Goal: Navigation & Orientation: Find specific page/section

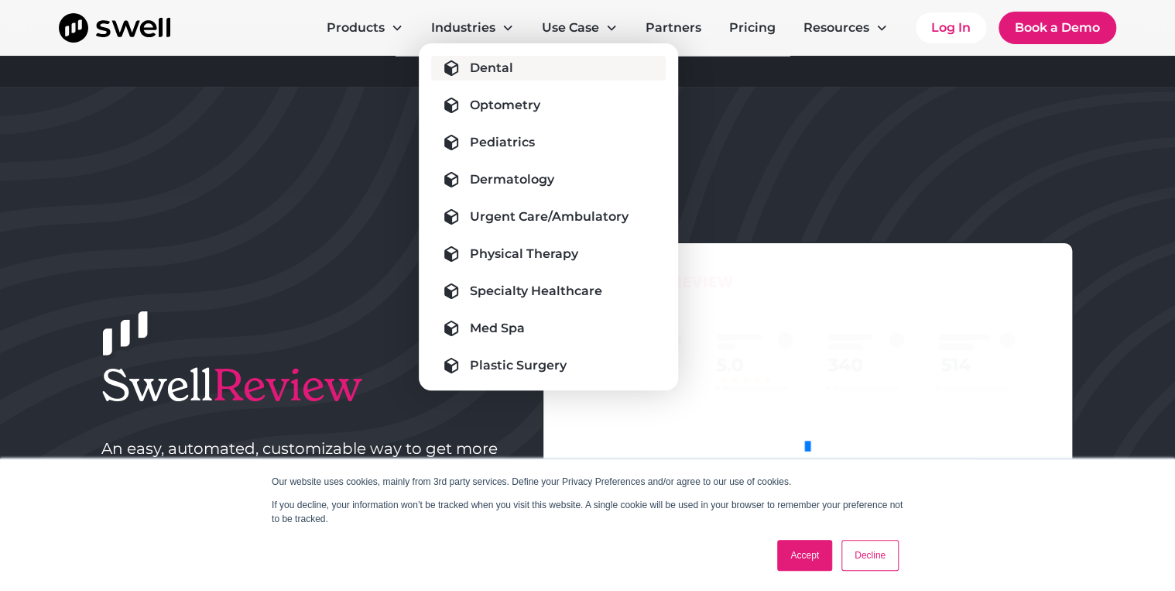
click at [470, 77] on div "Dental" at bounding box center [491, 68] width 43 height 19
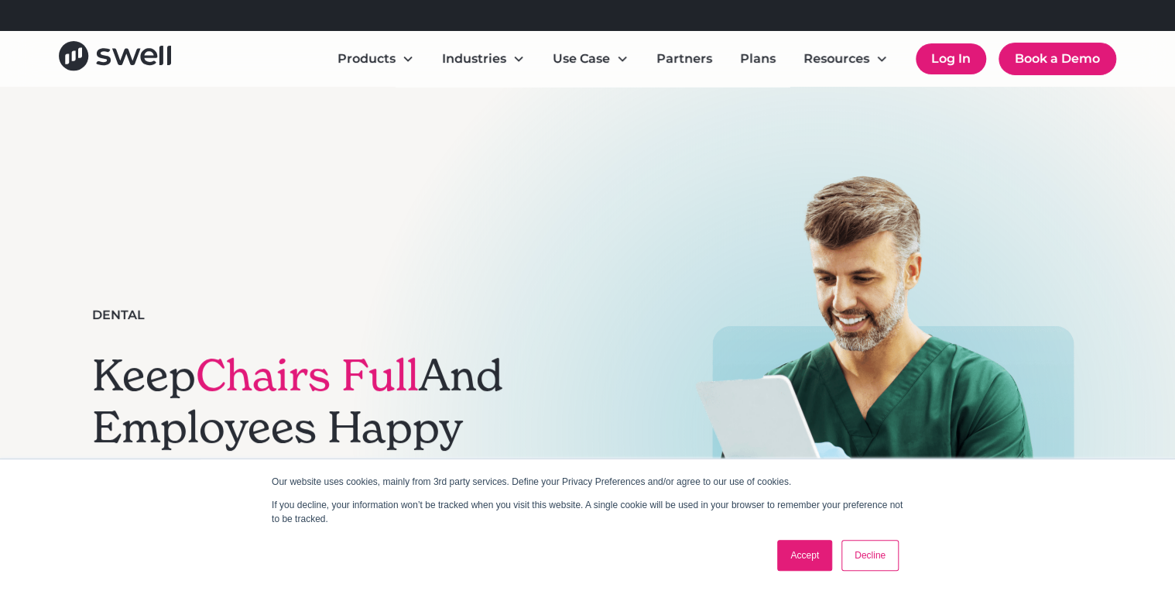
click at [934, 66] on link "Log In" at bounding box center [951, 58] width 70 height 31
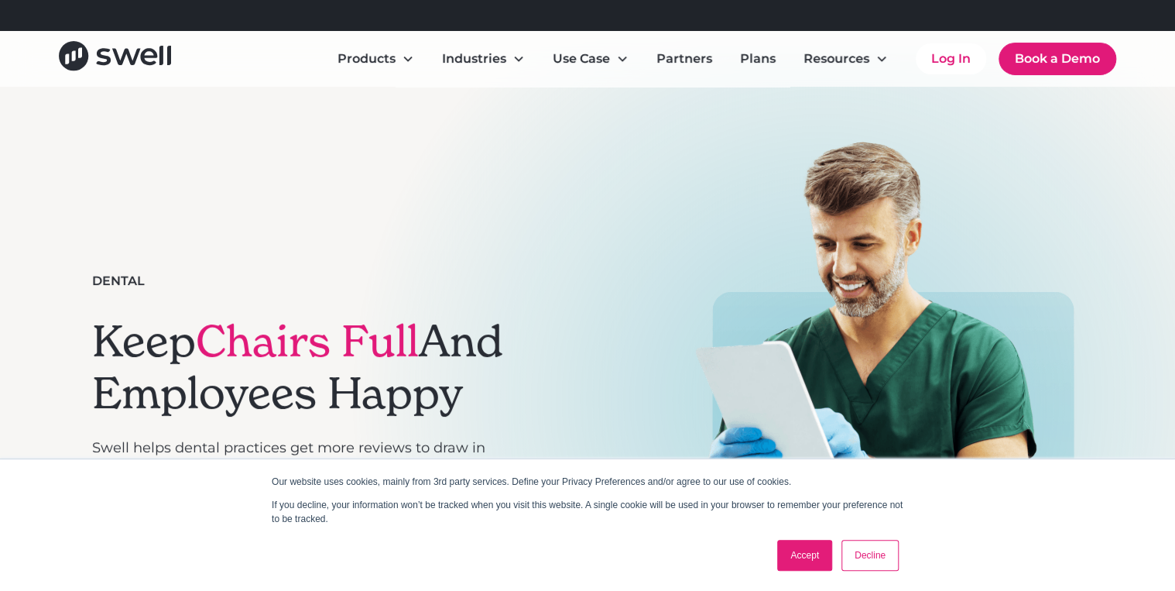
scroll to position [62, 0]
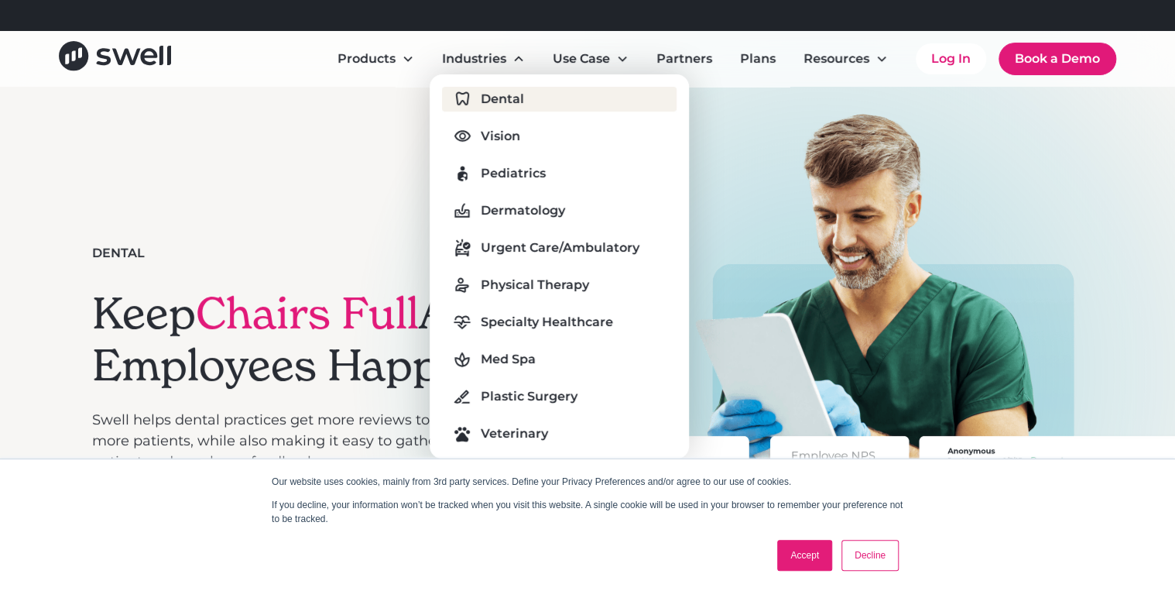
click at [481, 108] on div "Dental" at bounding box center [502, 99] width 43 height 19
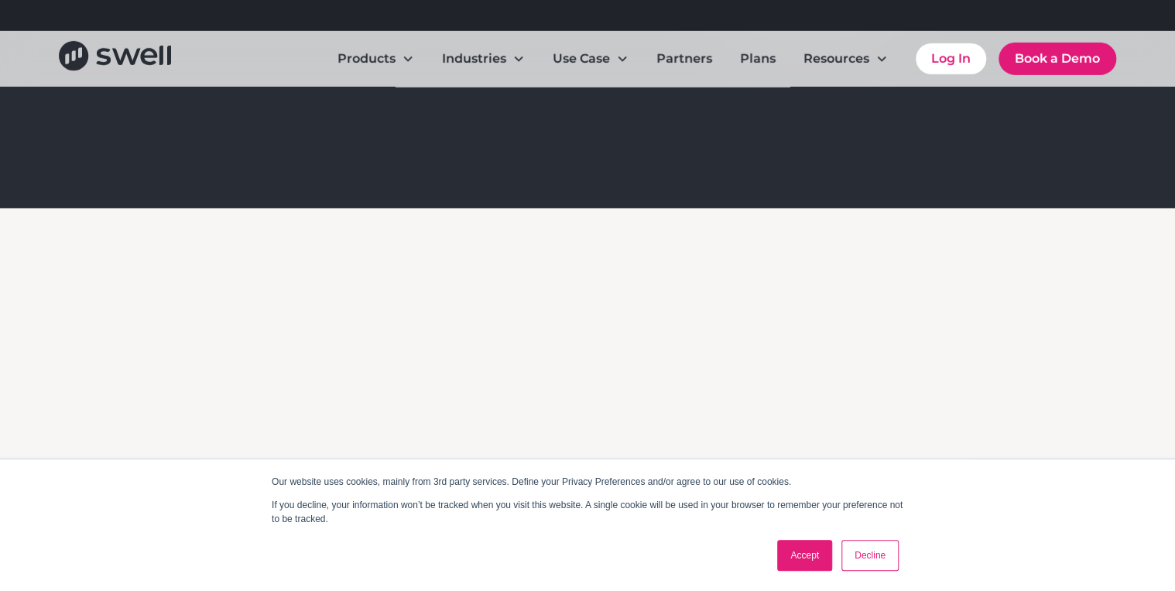
scroll to position [2601, 0]
